Goal: Task Accomplishment & Management: Understand process/instructions

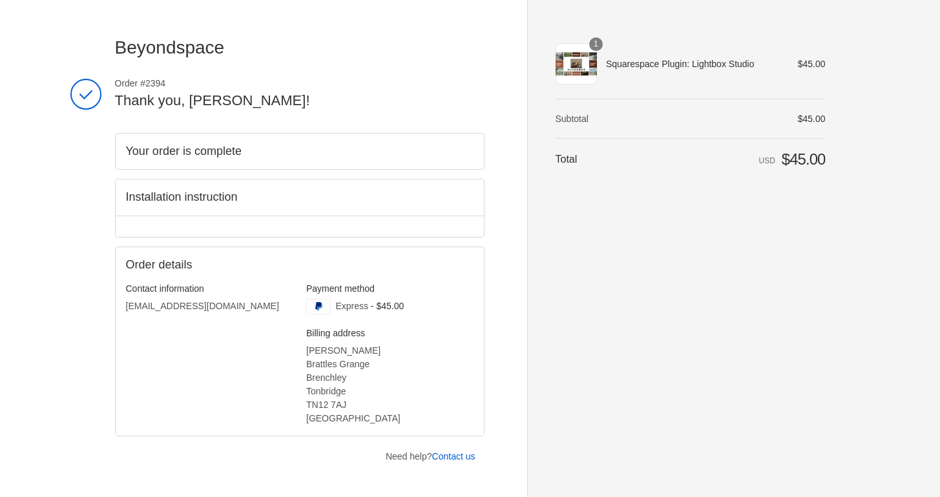
scroll to position [37, 0]
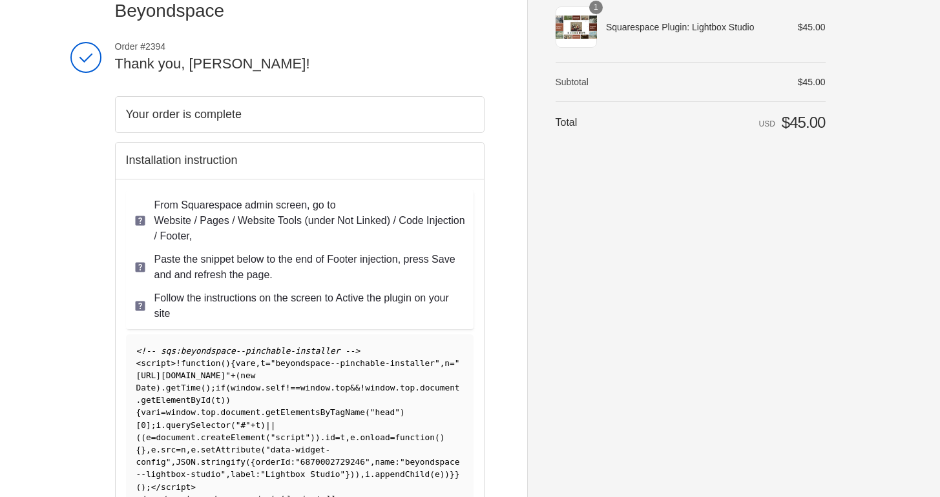
click at [187, 161] on h2 "Installation instruction" at bounding box center [300, 160] width 348 height 15
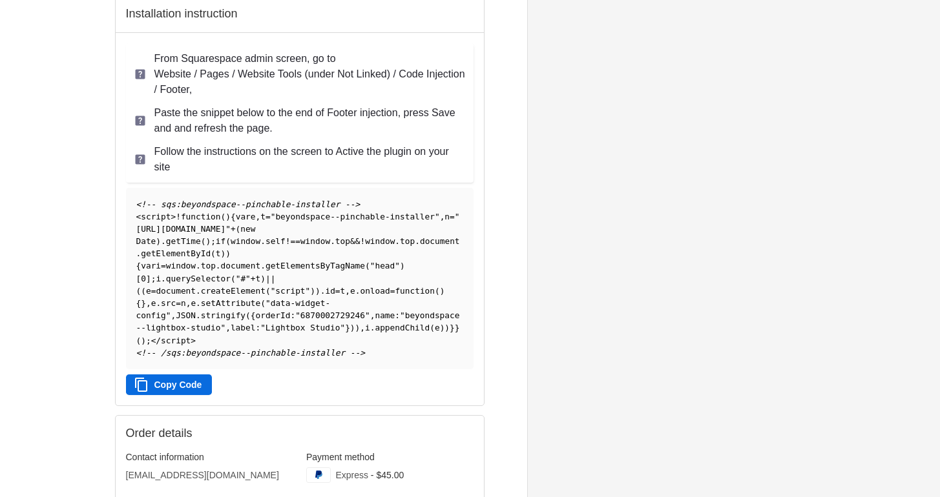
scroll to position [166, 0]
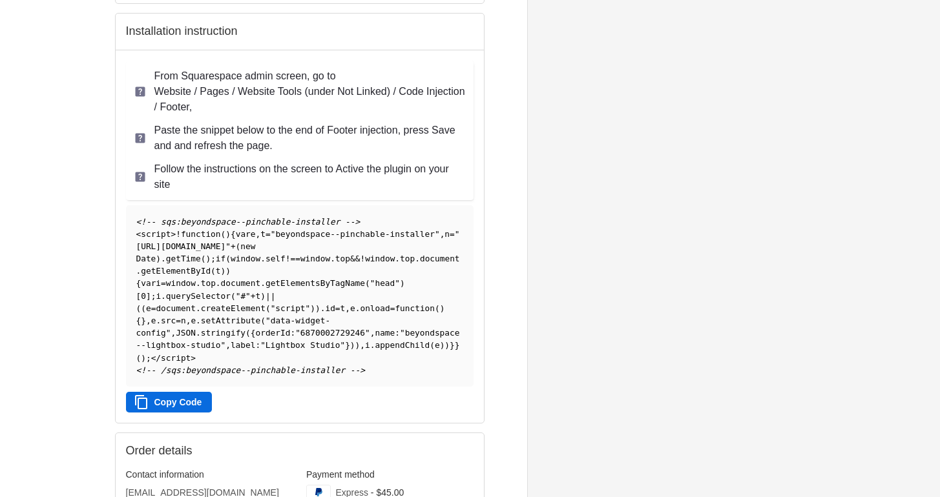
click at [178, 413] on button "Copy Code" at bounding box center [169, 402] width 87 height 21
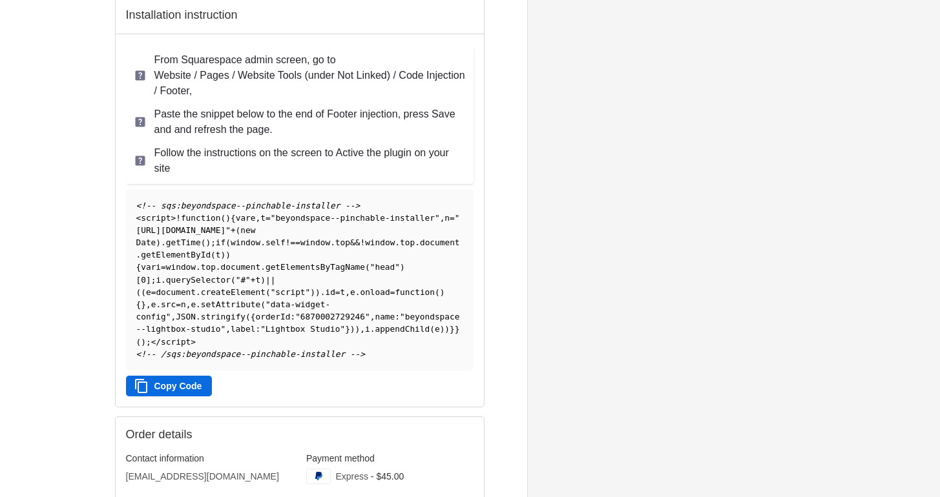
scroll to position [189, 0]
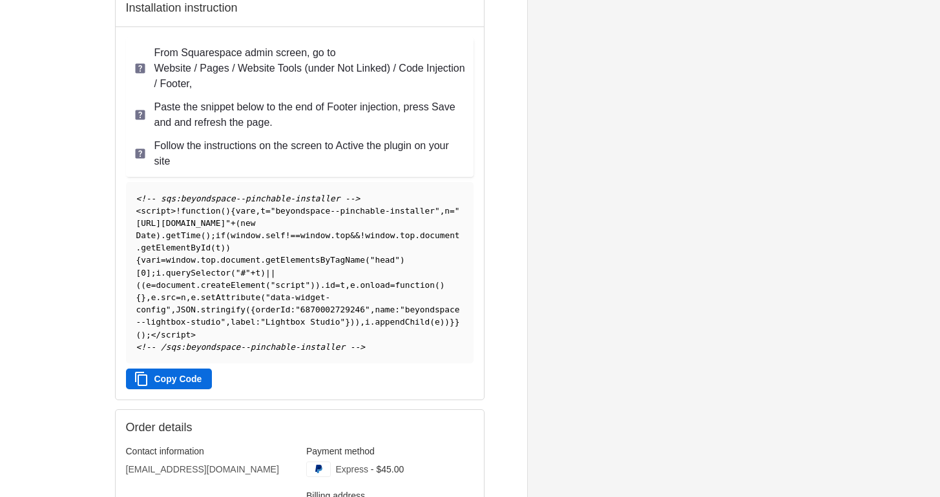
click at [183, 388] on button "Copy Code" at bounding box center [169, 379] width 87 height 21
click at [191, 390] on button "Copy Code" at bounding box center [169, 379] width 87 height 21
